Goal: Task Accomplishment & Management: Manage account settings

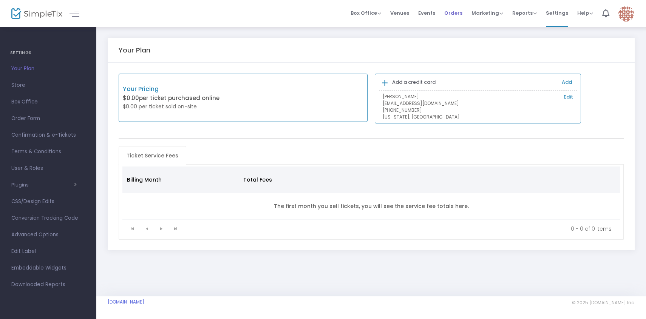
click at [453, 16] on span "Orders" at bounding box center [453, 12] width 18 height 19
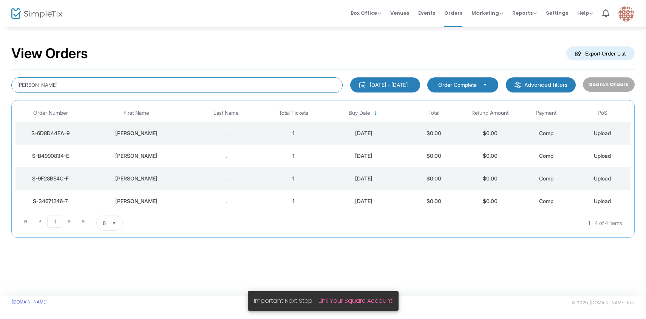
click at [181, 79] on input "[PERSON_NAME]" at bounding box center [176, 84] width 331 height 15
paste input "[PERSON_NAME]"
click at [181, 79] on input "[PERSON_NAME] [PERSON_NAME]" at bounding box center [176, 84] width 331 height 15
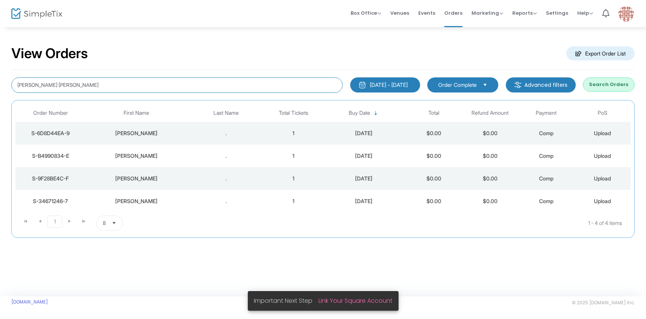
paste input
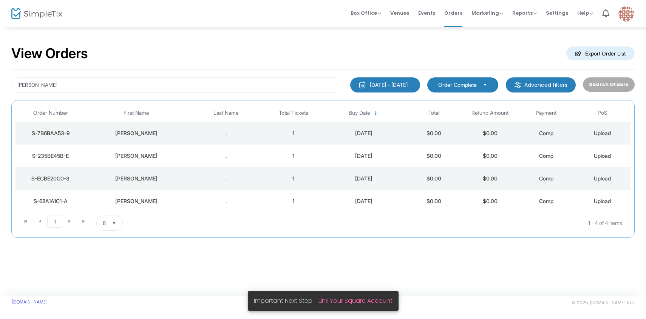
click at [260, 128] on td "." at bounding box center [225, 133] width 79 height 23
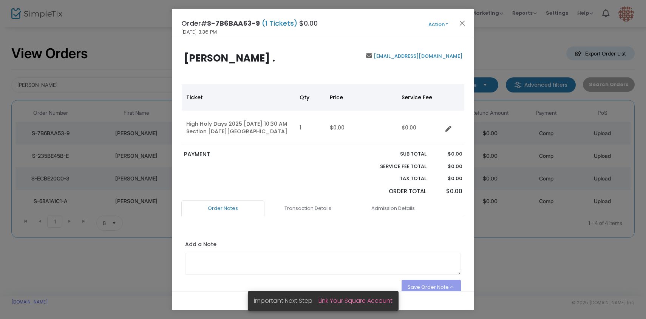
click at [433, 18] on div "Order# S-7B6BAA53-9 (1 Tickets) $0.00 [DATE] 3:36 PM Action Mark Admitted Edit …" at bounding box center [323, 23] width 302 height 29
click at [433, 23] on button "Action" at bounding box center [437, 24] width 45 height 8
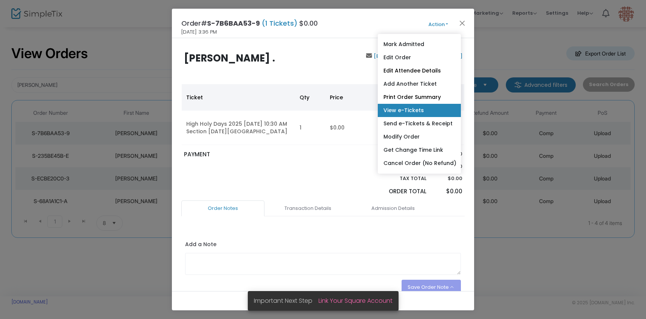
click at [408, 110] on link "View e-Tickets" at bounding box center [419, 110] width 83 height 13
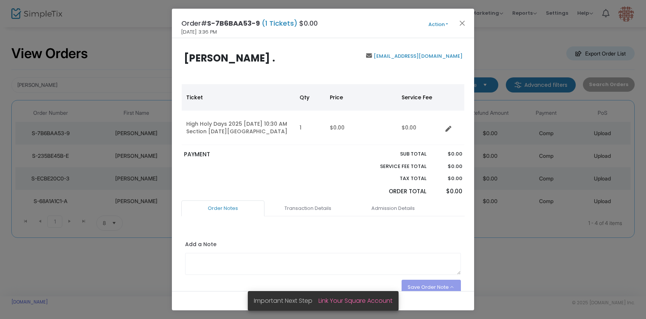
click at [460, 17] on div "Order# S-7B6BAA53-9 (1 Tickets) $0.00 [DATE] 3:36 PM Action Mark Admitted Edit …" at bounding box center [323, 23] width 302 height 29
click at [460, 20] on button "Close" at bounding box center [462, 23] width 10 height 10
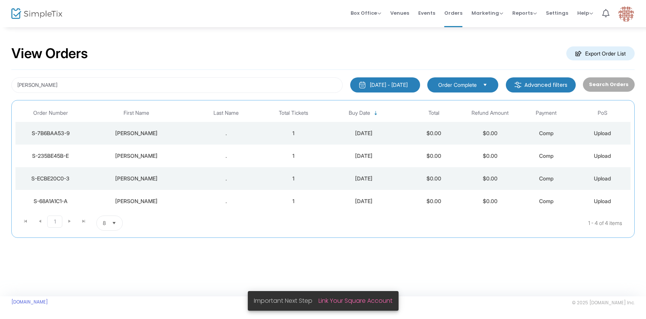
click at [238, 161] on td "." at bounding box center [225, 156] width 79 height 23
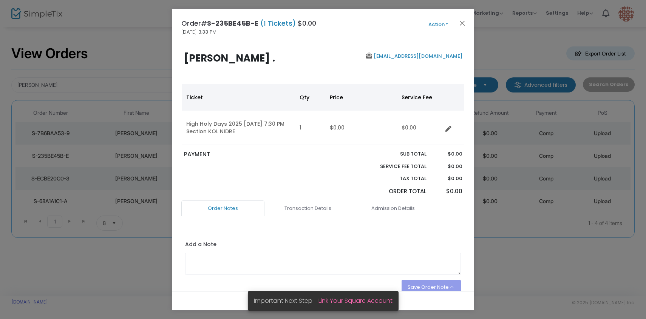
click at [445, 19] on span "Action Mark Admitted Edit Order Edit Attendee Details Add Another Ticket Print …" at bounding box center [451, 23] width 43 height 8
click at [443, 26] on button "Action" at bounding box center [437, 24] width 45 height 8
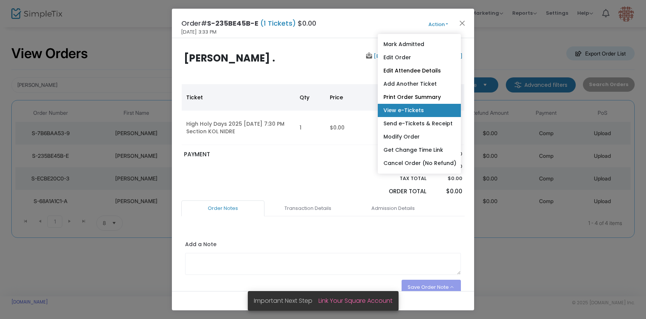
click at [408, 114] on link "View e-Tickets" at bounding box center [419, 110] width 83 height 13
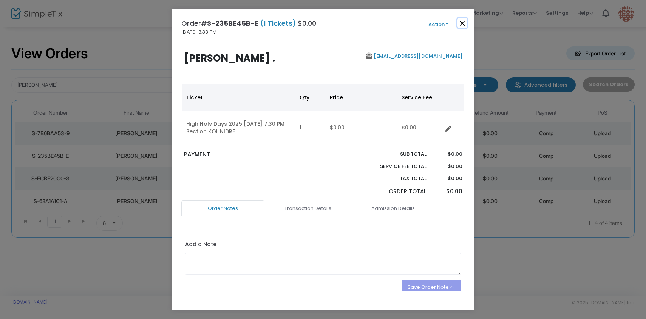
click at [459, 26] on button "Close" at bounding box center [462, 23] width 10 height 10
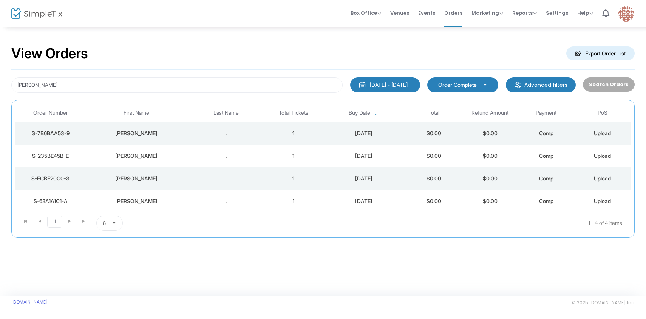
click at [182, 176] on div "[PERSON_NAME]" at bounding box center [136, 179] width 97 height 8
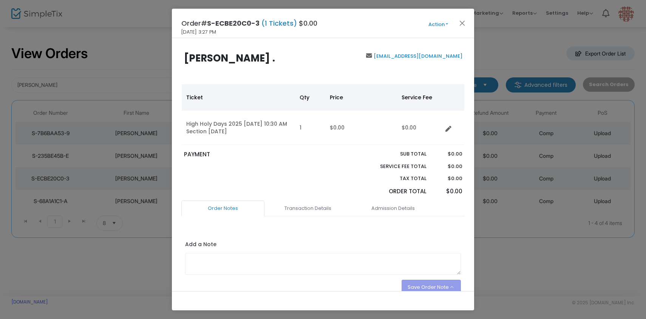
click at [438, 21] on button "Action" at bounding box center [437, 24] width 45 height 8
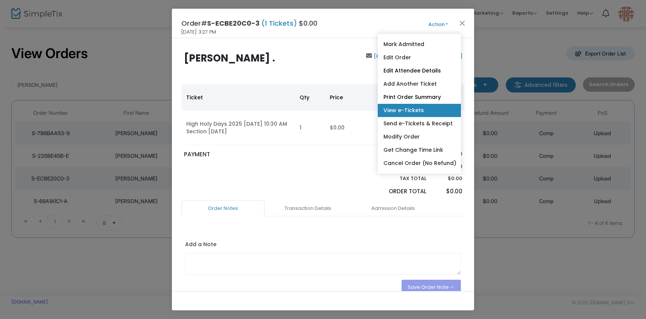
click at [415, 111] on link "View e-Tickets" at bounding box center [419, 110] width 83 height 13
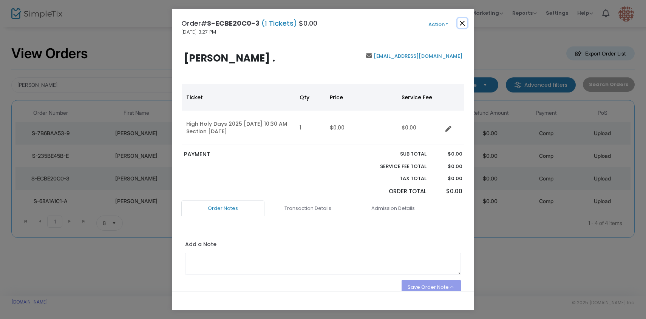
click at [462, 25] on button "Close" at bounding box center [462, 23] width 10 height 10
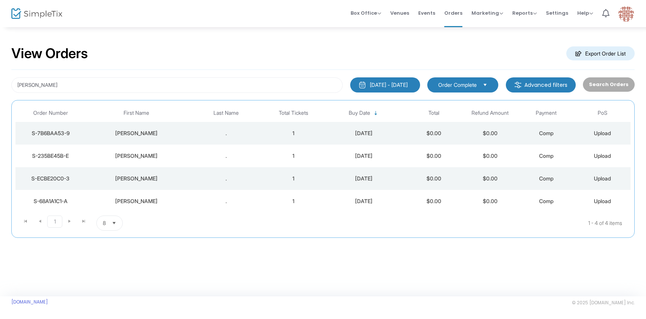
click at [206, 202] on div "." at bounding box center [225, 201] width 75 height 8
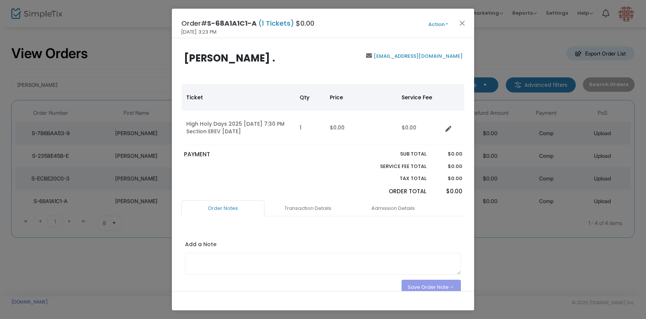
click at [439, 37] on div "Order# S-68A1A1C1-A (1 Tickets) $0.00 [DATE] 3:23 PM Action Mark Admitted Edit …" at bounding box center [323, 23] width 302 height 29
click at [439, 27] on button "Action" at bounding box center [437, 24] width 45 height 8
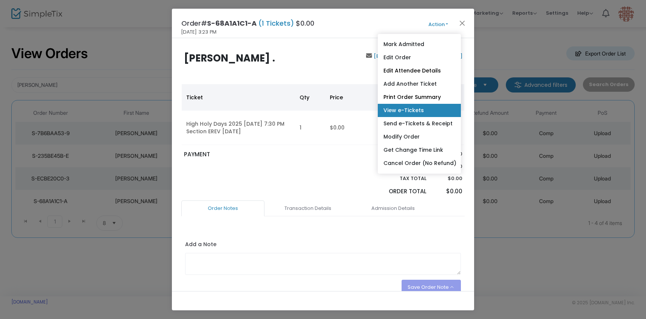
click at [405, 106] on link "View e-Tickets" at bounding box center [419, 110] width 83 height 13
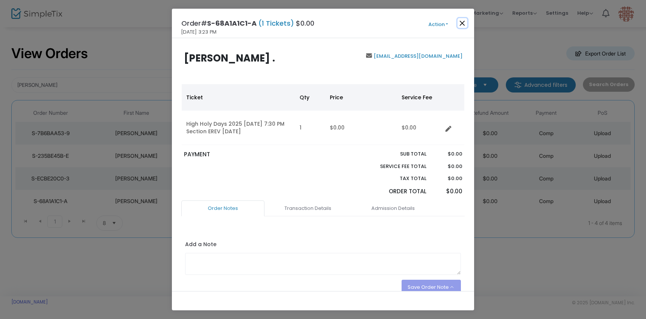
click at [464, 24] on button "Close" at bounding box center [462, 23] width 10 height 10
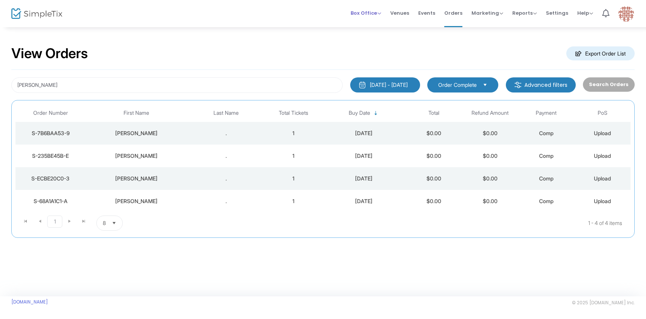
click at [384, 16] on li "Box Office Sell Tickets Bookings Sell Season Pass" at bounding box center [366, 13] width 40 height 27
click at [381, 16] on span "Box Office" at bounding box center [365, 12] width 31 height 7
click at [458, 19] on span "Orders" at bounding box center [453, 12] width 18 height 19
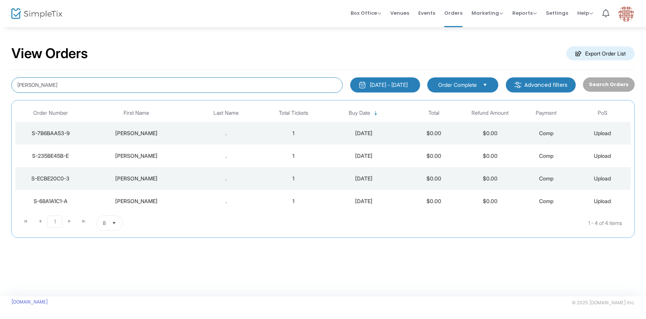
click at [229, 87] on input "[PERSON_NAME]" at bounding box center [176, 84] width 331 height 15
paste input "JANCOURTZ"
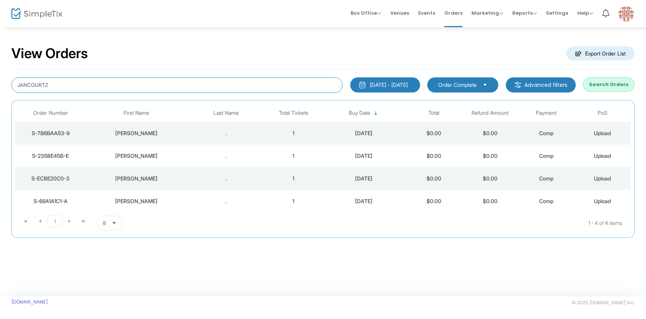
type input "JANCOURTZ"
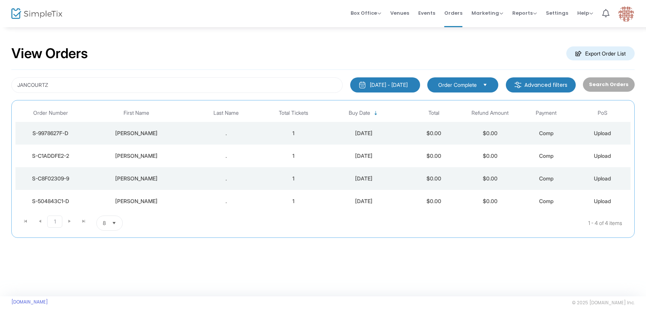
click at [310, 131] on td "1" at bounding box center [293, 133] width 56 height 23
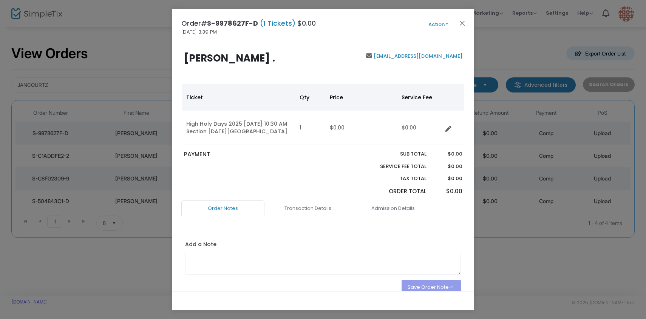
click at [431, 25] on button "Action" at bounding box center [437, 24] width 45 height 8
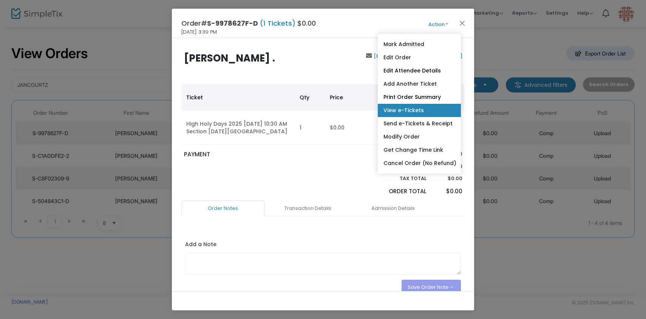
click at [407, 108] on link "View e-Tickets" at bounding box center [419, 110] width 83 height 13
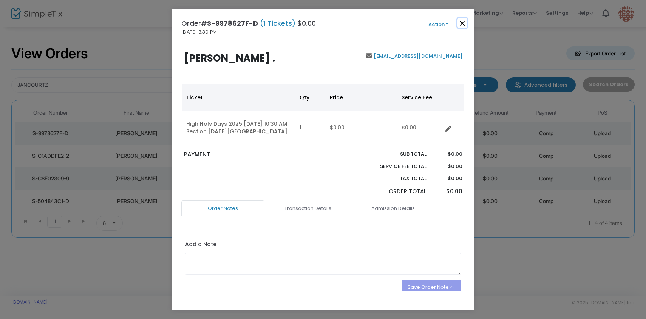
click at [457, 23] on button "Close" at bounding box center [462, 23] width 10 height 10
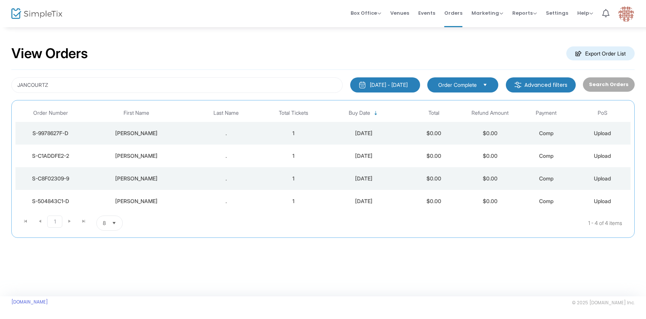
click at [311, 156] on td "1" at bounding box center [293, 156] width 56 height 23
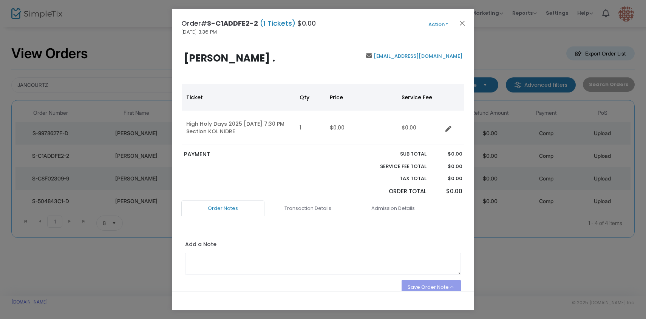
click at [431, 27] on button "Action" at bounding box center [437, 24] width 45 height 8
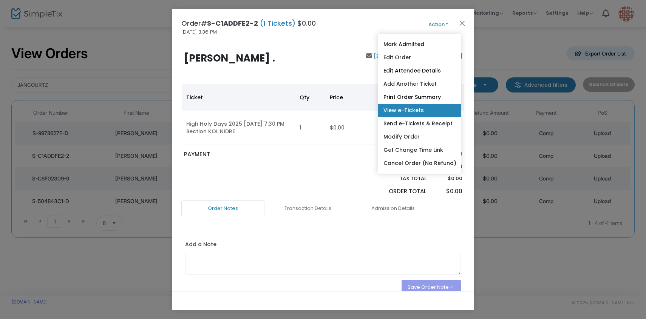
click at [400, 114] on link "View e-Tickets" at bounding box center [419, 110] width 83 height 13
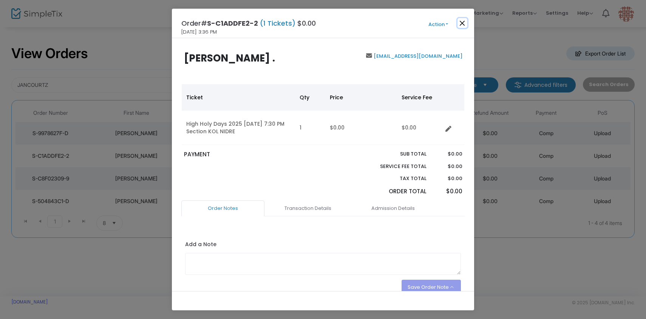
click at [461, 24] on button "Close" at bounding box center [462, 23] width 10 height 10
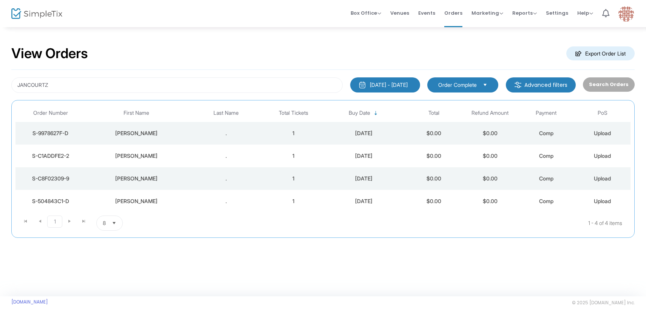
click at [214, 181] on div "." at bounding box center [225, 179] width 75 height 8
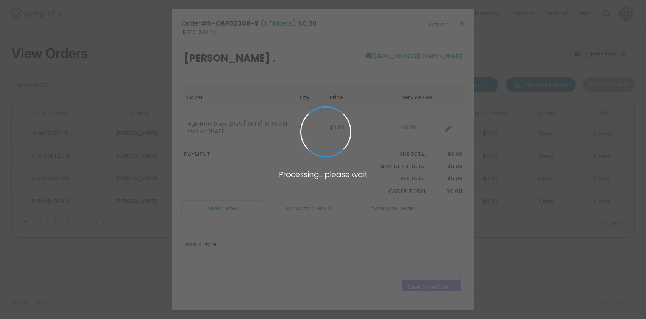
click at [439, 25] on button "Action" at bounding box center [437, 24] width 45 height 8
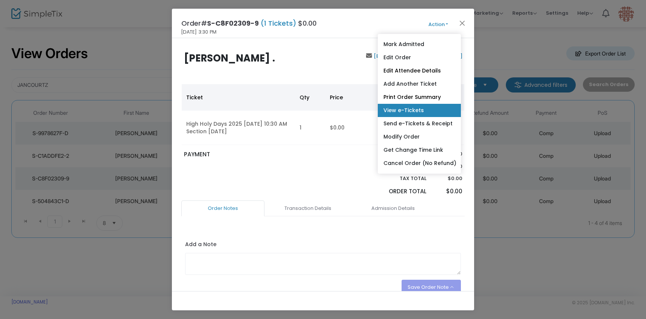
click at [412, 111] on link "View e-Tickets" at bounding box center [419, 110] width 83 height 13
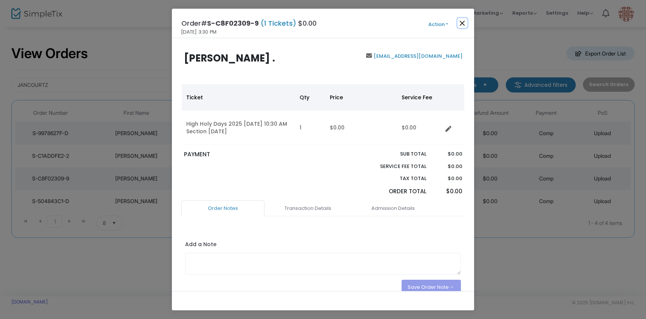
click at [463, 20] on button "Close" at bounding box center [462, 23] width 10 height 10
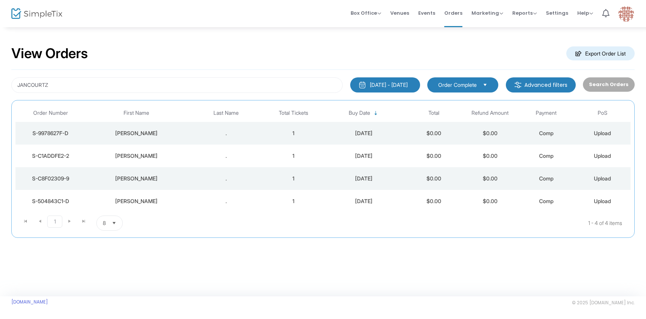
click at [248, 212] on td "." at bounding box center [225, 201] width 79 height 23
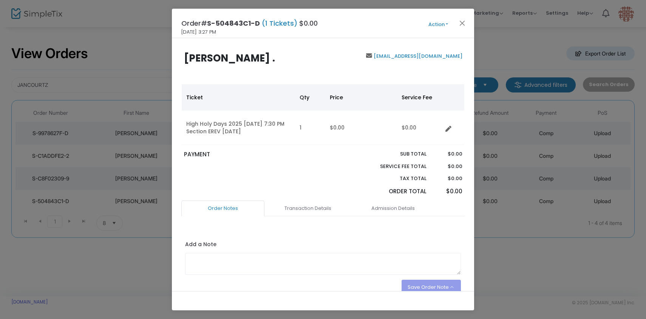
click at [451, 22] on button "Action" at bounding box center [437, 24] width 45 height 8
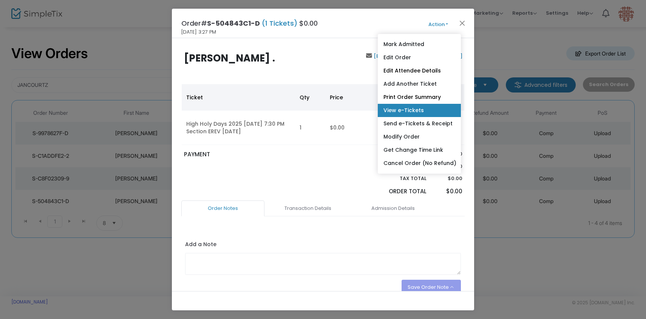
click at [415, 115] on link "View e-Tickets" at bounding box center [419, 110] width 83 height 13
